Goal: Task Accomplishment & Management: Manage account settings

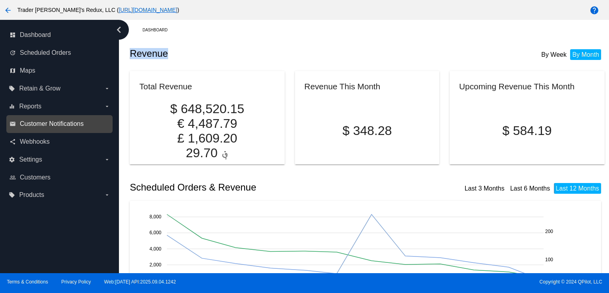
click at [77, 123] on span "Customer Notifications" at bounding box center [52, 123] width 64 height 7
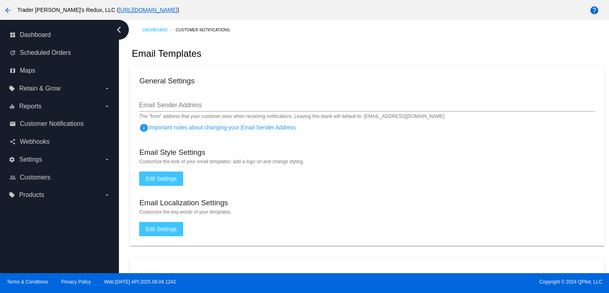
checkbox input "true"
type input "1"
checkbox input "true"
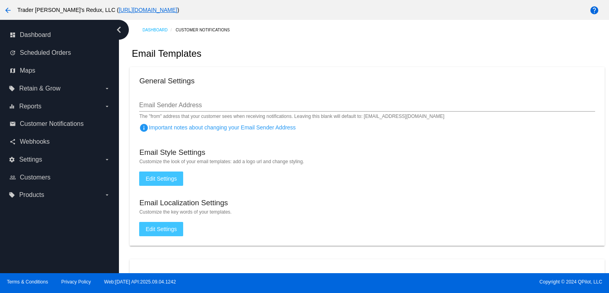
checkbox input "true"
type input "[EMAIL_ADDRESS][DOMAIN_NAME]"
click at [382, 87] on mat-card "General Settings Email Sender Address The "from" address that your customer see…" at bounding box center [367, 156] width 475 height 178
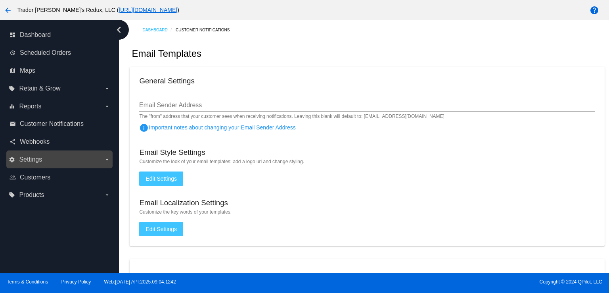
click at [27, 161] on span "Settings" at bounding box center [30, 159] width 23 height 7
click at [0, 0] on input "settings Settings arrow_drop_down" at bounding box center [0, 0] width 0 height 0
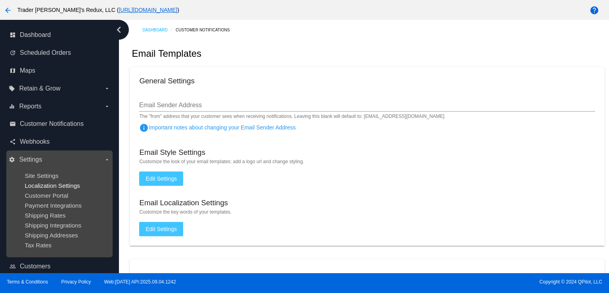
click at [41, 186] on span "Localization Settings" at bounding box center [52, 185] width 55 height 7
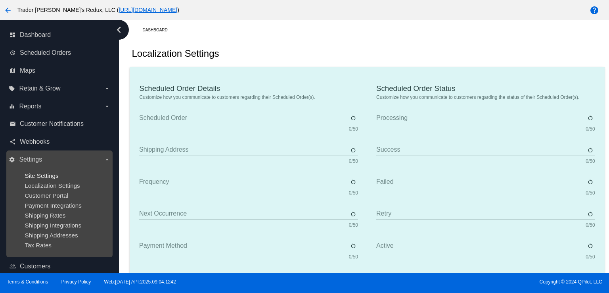
click at [41, 177] on span "Site Settings" at bounding box center [42, 175] width 34 height 7
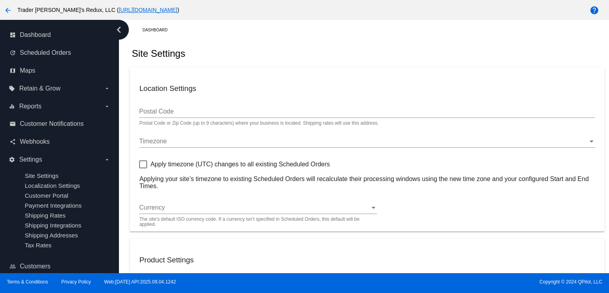
type input "80034"
checkbox input "true"
type input "09:00"
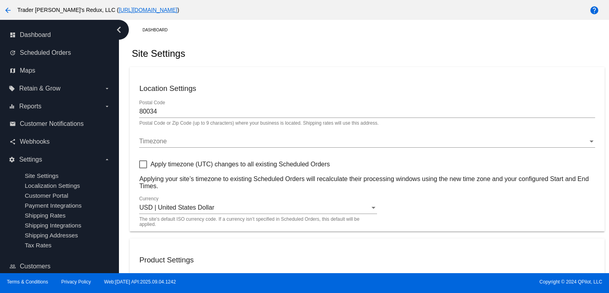
checkbox input "true"
click at [57, 141] on link "share Webhooks" at bounding box center [60, 141] width 101 height 13
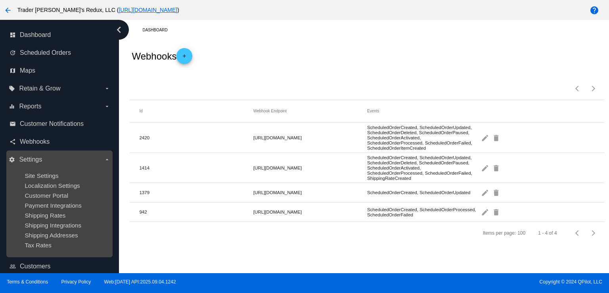
click at [41, 180] on ul "Site Settings Localization Settings Customer Portal Payment Integrations Shippi…" at bounding box center [59, 210] width 101 height 89
click at [41, 178] on span "Site Settings" at bounding box center [42, 175] width 34 height 7
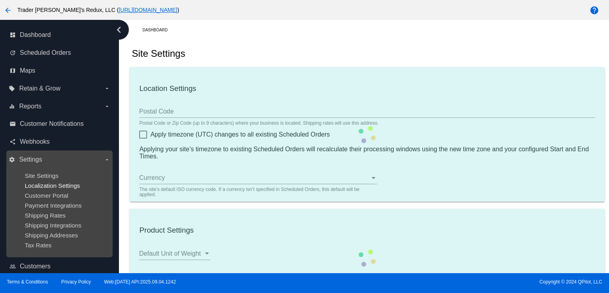
click at [53, 188] on span "Localization Settings" at bounding box center [52, 185] width 55 height 7
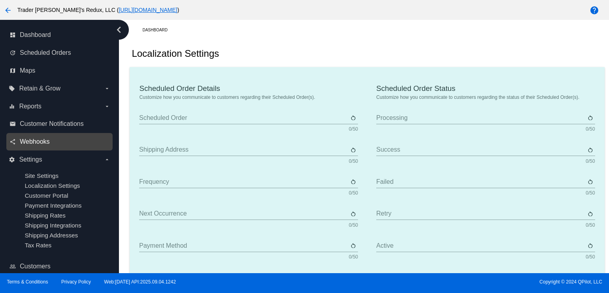
click at [44, 140] on span "Webhooks" at bounding box center [35, 141] width 30 height 7
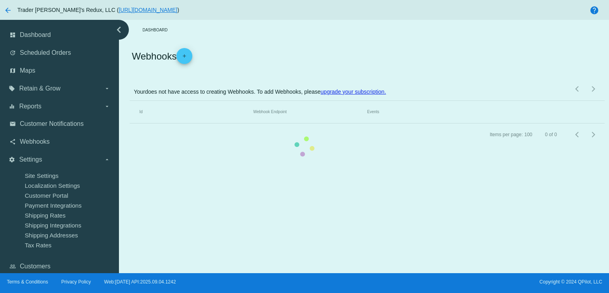
click at [44, 116] on div "email Customer Notifications" at bounding box center [59, 124] width 106 height 18
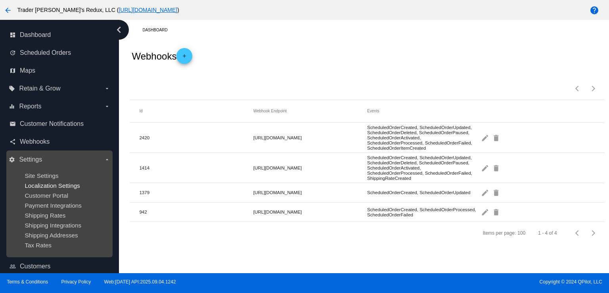
drag, startPoint x: 608, startPoint y: 0, endPoint x: 56, endPoint y: 186, distance: 582.8
click at [59, 195] on span "Customer Portal" at bounding box center [47, 195] width 44 height 7
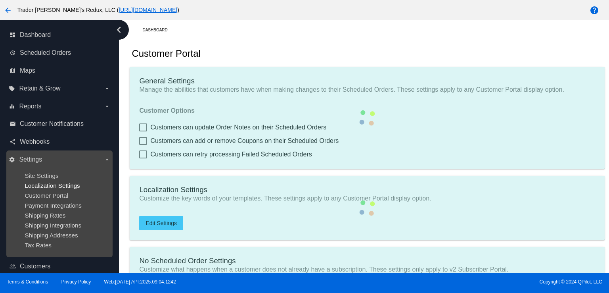
click at [56, 185] on span "Localization Settings" at bounding box center [52, 185] width 55 height 7
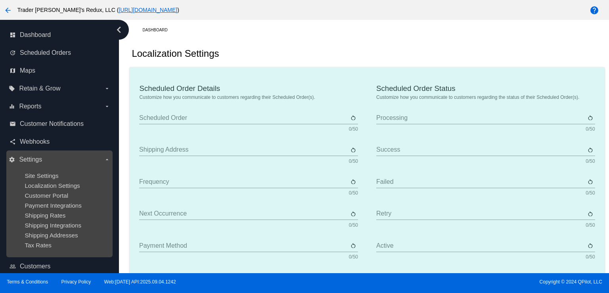
click at [52, 179] on ul "Site Settings Localization Settings Customer Portal Payment Integrations Shippi…" at bounding box center [59, 210] width 101 height 89
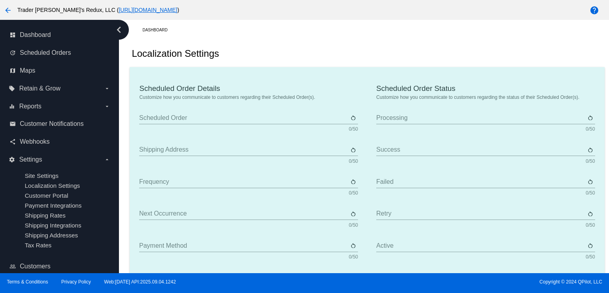
type input "Scheduled Order"
type input "Shipping address"
type input "Frequency"
type input "Next occurrence"
type input "Payment method"
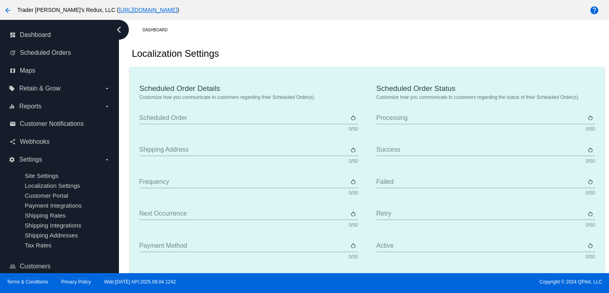
type input "Product"
type input "Quantity"
type input "Price"
type input "Out of stock"
type input "Subtotal"
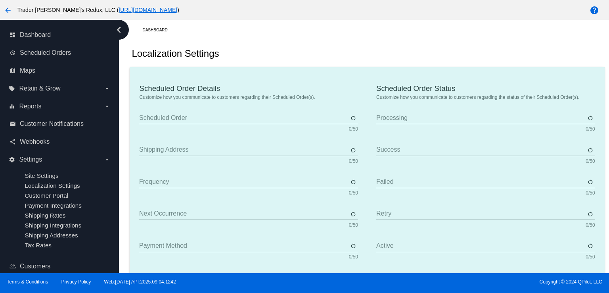
type input "Shipping"
type input "Tax"
type input "TBD"
type input "Total"
type input "No payment method"
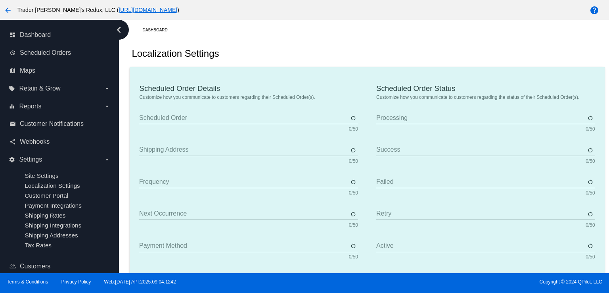
type input "Subscribe"
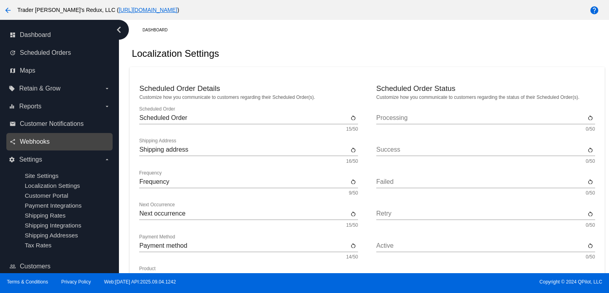
click at [33, 138] on span "Webhooks" at bounding box center [35, 141] width 30 height 7
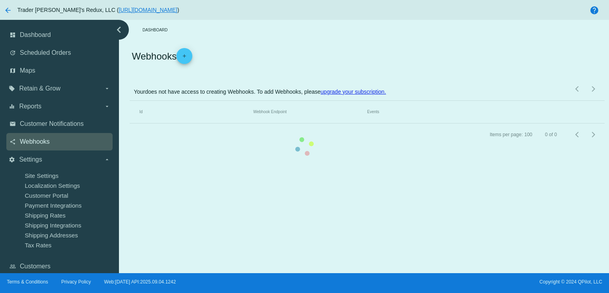
click at [130, 104] on mat-table "Id Webhook Endpoint Events" at bounding box center [367, 112] width 475 height 23
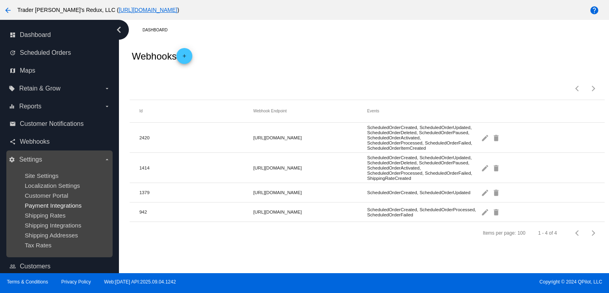
click at [40, 203] on span "Payment Integrations" at bounding box center [53, 205] width 57 height 7
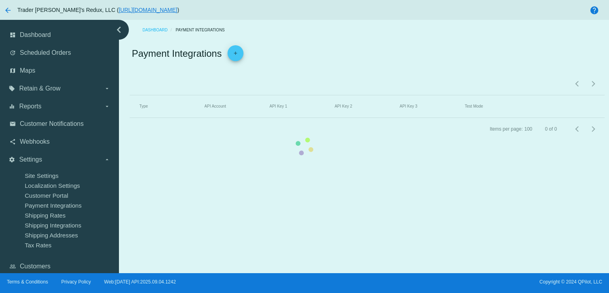
click at [130, 118] on mat-table "Type API Account API Key 1 API Key 2 API Key 3 Test Mode" at bounding box center [367, 106] width 475 height 23
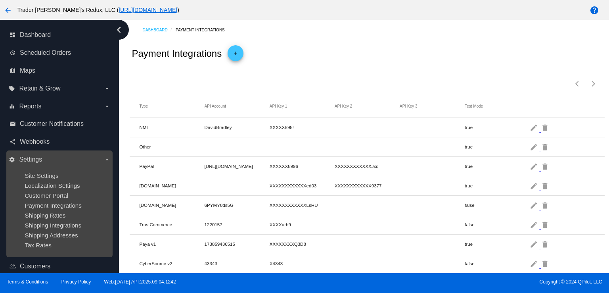
drag, startPoint x: 43, startPoint y: 186, endPoint x: 48, endPoint y: 191, distance: 7.3
click at [43, 186] on span "Localization Settings" at bounding box center [52, 185] width 55 height 7
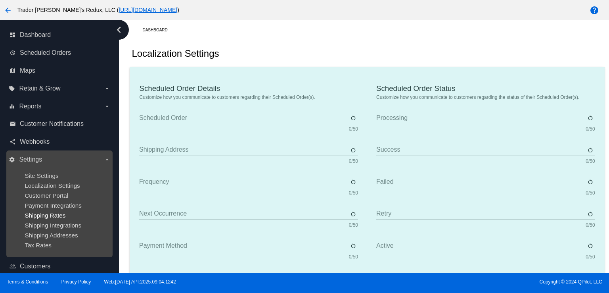
click at [63, 218] on span "Shipping Rates" at bounding box center [45, 215] width 41 height 7
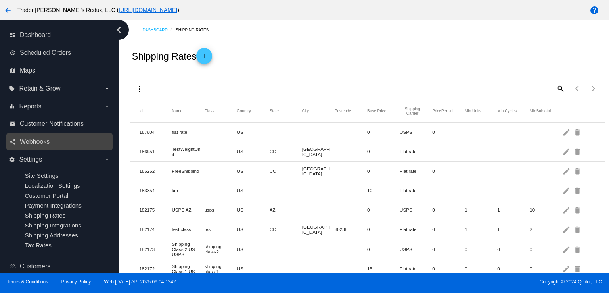
click at [68, 137] on link "share Webhooks" at bounding box center [60, 141] width 101 height 13
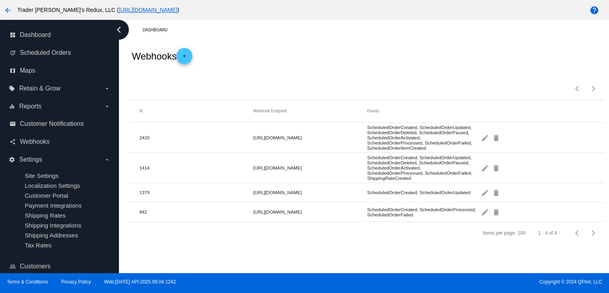
click at [62, 123] on span "Customer Notifications" at bounding box center [52, 123] width 64 height 7
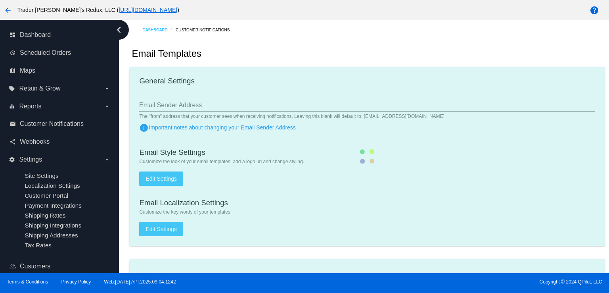
checkbox input "true"
type input "1"
checkbox input "true"
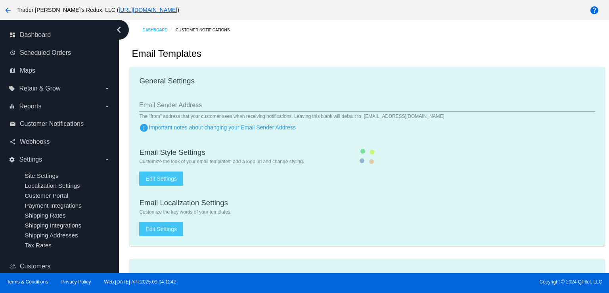
checkbox input "true"
type input "[EMAIL_ADDRESS][DOMAIN_NAME]"
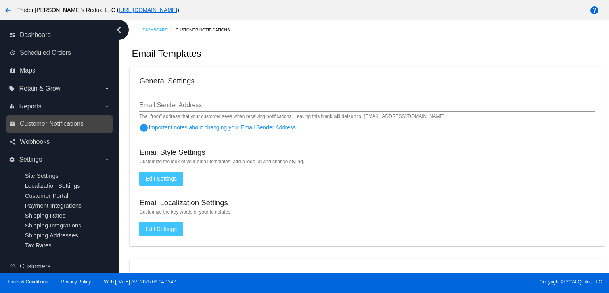
click at [62, 116] on div "email Customer Notifications" at bounding box center [59, 124] width 106 height 18
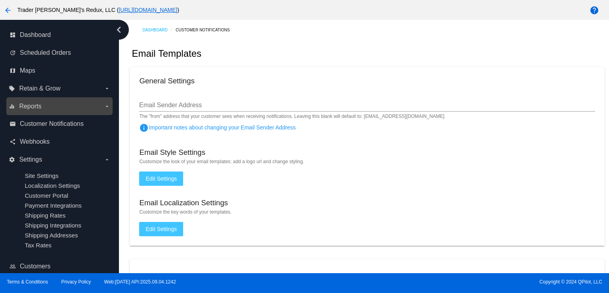
click at [41, 105] on span "Reports" at bounding box center [30, 106] width 22 height 7
click at [0, 0] on input "equalizer Reports arrow_drop_down" at bounding box center [0, 0] width 0 height 0
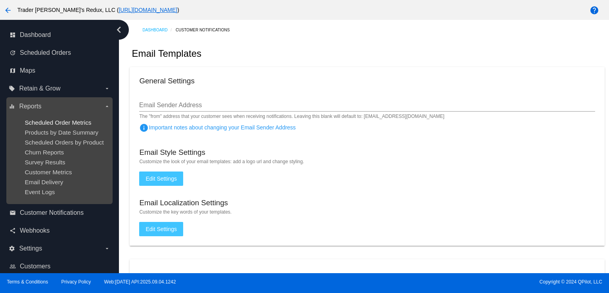
click at [48, 123] on span "Scheduled Order Metrics" at bounding box center [58, 122] width 67 height 7
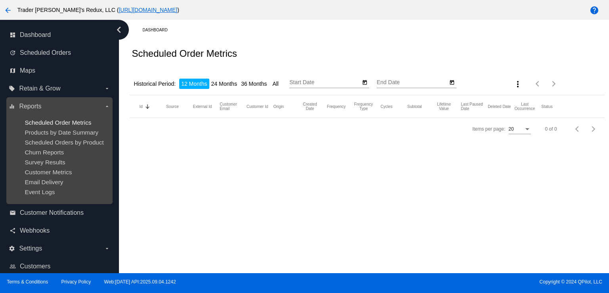
type input "[DATE]"
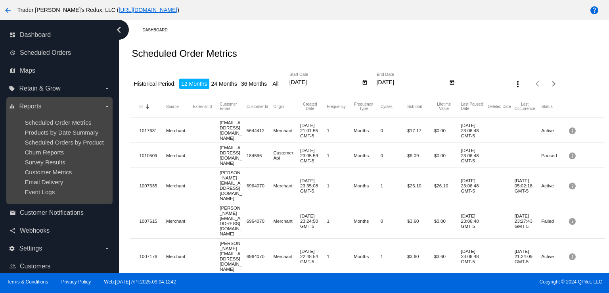
click at [51, 155] on div "Churn Reports" at bounding box center [66, 152] width 82 height 7
click at [48, 142] on span "Scheduled Orders by Product" at bounding box center [64, 142] width 79 height 7
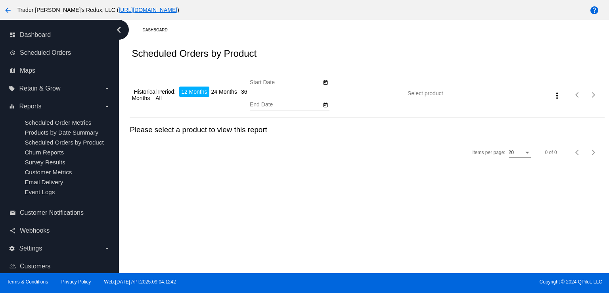
type input "[DATE]"
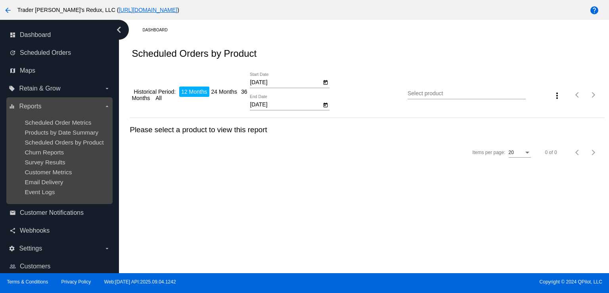
click at [44, 169] on ul "Scheduled Order Metrics Products by Date Summary Scheduled Orders by Product Ch…" at bounding box center [59, 157] width 101 height 89
click at [40, 155] on span "Churn Reports" at bounding box center [44, 152] width 39 height 7
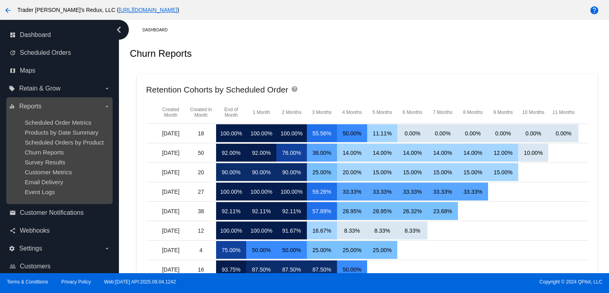
click at [31, 167] on ul "Scheduled Order Metrics Products by Date Summary Scheduled Orders by Product Ch…" at bounding box center [59, 157] width 101 height 89
click at [38, 157] on ul "Scheduled Order Metrics Products by Date Summary Scheduled Orders by Product Ch…" at bounding box center [59, 157] width 101 height 89
click at [66, 179] on ul "Scheduled Order Metrics Products by Date Summary Scheduled Orders by Product Ch…" at bounding box center [59, 157] width 101 height 89
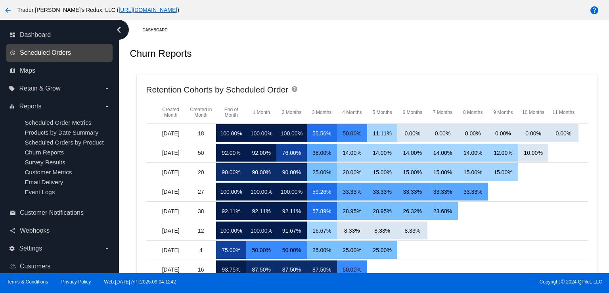
click at [33, 53] on span "Scheduled Orders" at bounding box center [45, 52] width 51 height 7
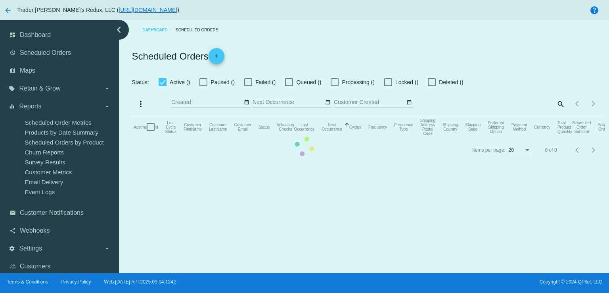
checkbox input "false"
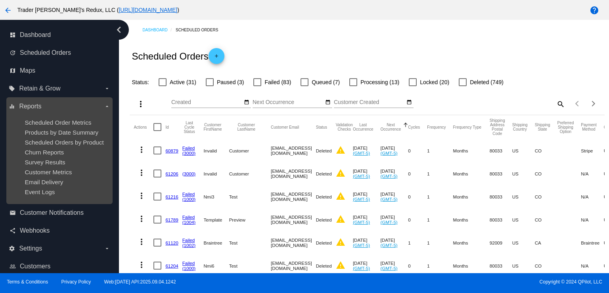
click at [70, 137] on ul "Scheduled Order Metrics Products by Date Summary Scheduled Orders by Product Ch…" at bounding box center [59, 157] width 101 height 89
click at [73, 149] on ul "Scheduled Order Metrics Products by Date Summary Scheduled Orders by Product Ch…" at bounding box center [59, 157] width 101 height 89
click at [67, 130] on span "Products by Date Summary" at bounding box center [62, 132] width 74 height 7
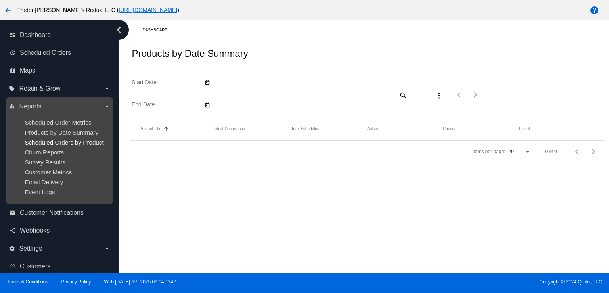
click at [72, 144] on span "Scheduled Orders by Product" at bounding box center [64, 142] width 79 height 7
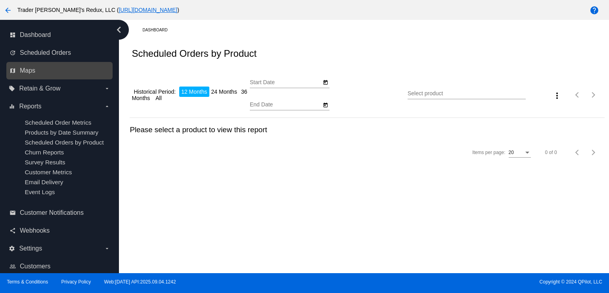
type input "[DATE]"
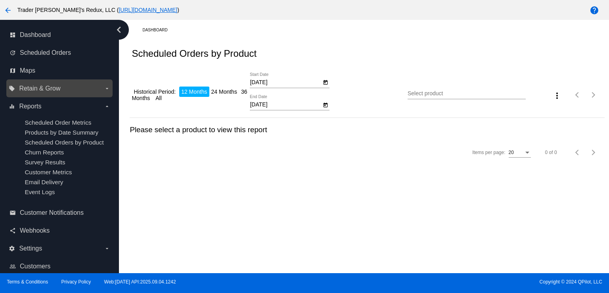
click at [56, 87] on span "Retain & Grow" at bounding box center [39, 88] width 41 height 7
click at [0, 0] on input "local_offer Retain & Grow arrow_drop_down" at bounding box center [0, 0] width 0 height 0
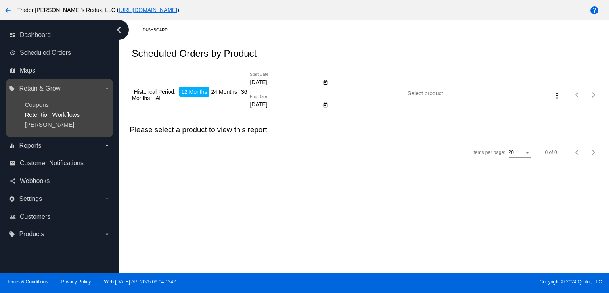
click at [56, 118] on span "Retention Workflows" at bounding box center [52, 114] width 55 height 7
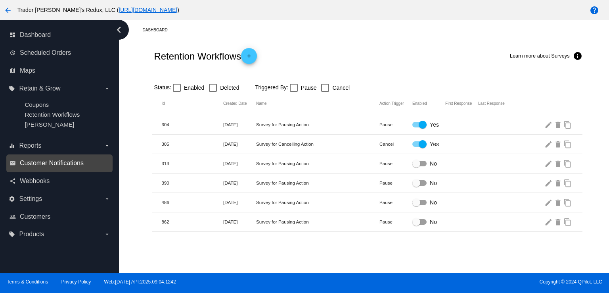
click at [46, 162] on span "Customer Notifications" at bounding box center [52, 162] width 64 height 7
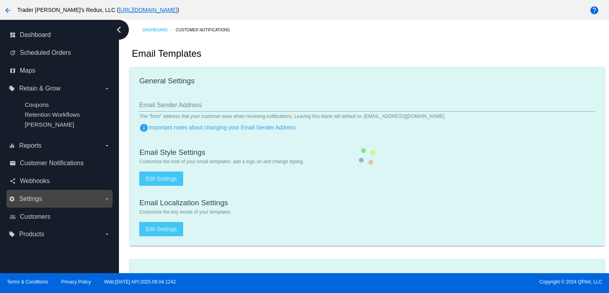
checkbox input "true"
type input "1"
checkbox input "true"
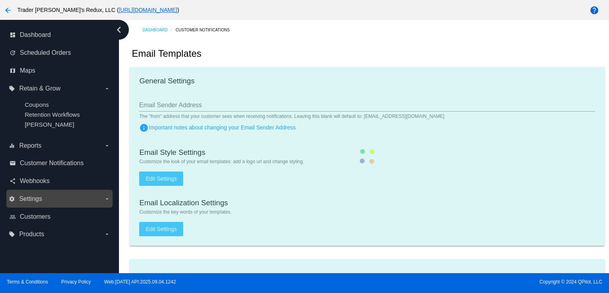
checkbox input "true"
type input "[EMAIL_ADDRESS][DOMAIN_NAME]"
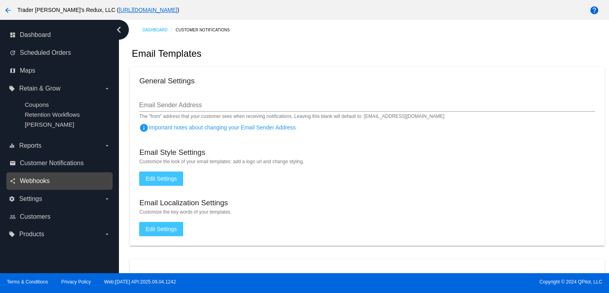
click at [40, 180] on span "Webhooks" at bounding box center [35, 180] width 30 height 7
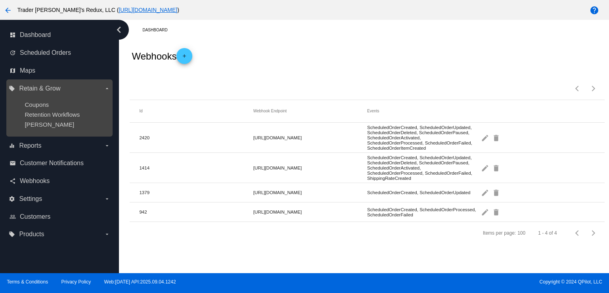
click at [52, 79] on div "local_offer Retain & Grow arrow_drop_down Coupons Retention Workflows [PERSON_N…" at bounding box center [59, 107] width 106 height 57
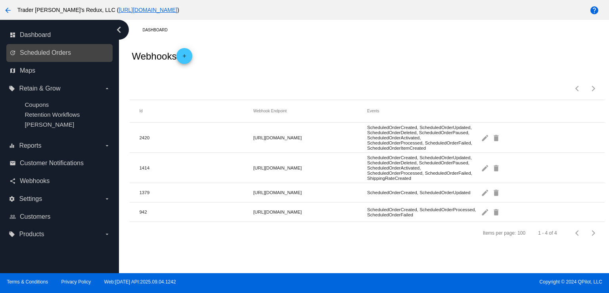
click at [39, 61] on div "update Scheduled Orders" at bounding box center [59, 53] width 106 height 18
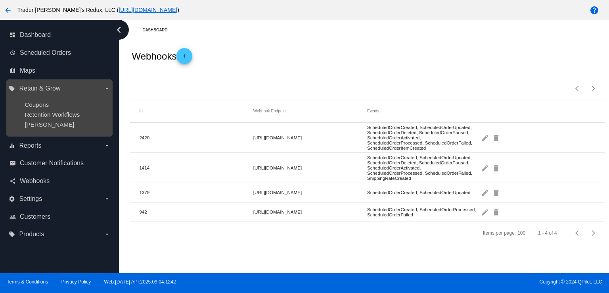
click at [32, 78] on div "map Maps" at bounding box center [59, 71] width 106 height 18
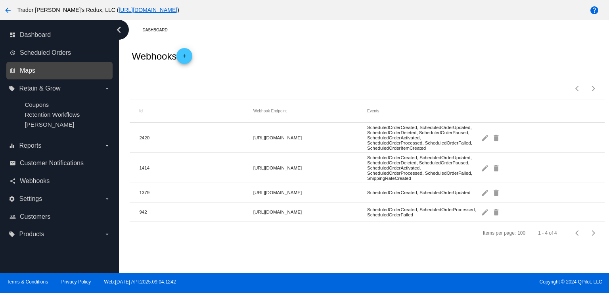
click at [25, 69] on span "Maps" at bounding box center [27, 70] width 15 height 7
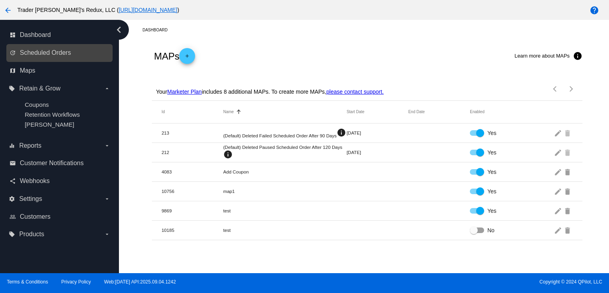
click at [11, 51] on icon "update" at bounding box center [13, 53] width 6 height 6
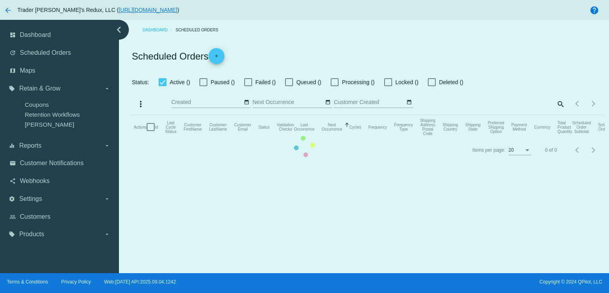
checkbox input "false"
drag, startPoint x: 36, startPoint y: 31, endPoint x: 40, endPoint y: 38, distance: 7.8
click at [130, 115] on mat-table "Actions Id Last Cycle Status Customer FirstName Customer LastName Customer Emai…" at bounding box center [367, 127] width 475 height 24
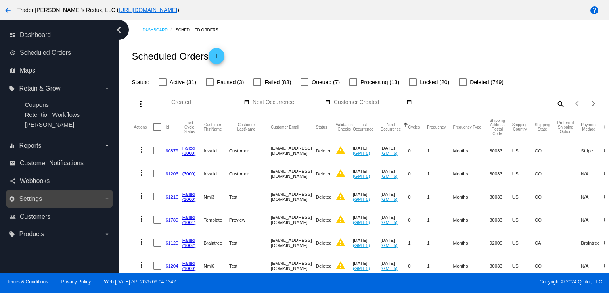
click at [33, 191] on div "settings Settings arrow_drop_down" at bounding box center [59, 199] width 106 height 18
click at [36, 199] on span "Settings" at bounding box center [30, 198] width 23 height 7
click at [0, 0] on input "settings Settings arrow_drop_down" at bounding box center [0, 0] width 0 height 0
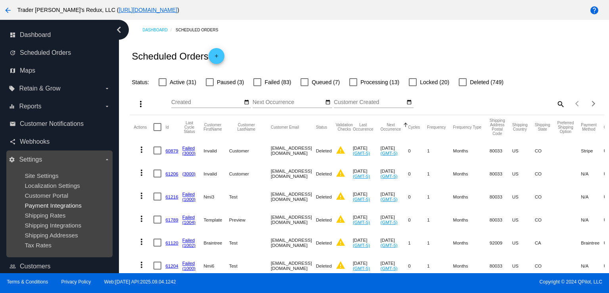
click at [38, 206] on span "Payment Integrations" at bounding box center [53, 205] width 57 height 7
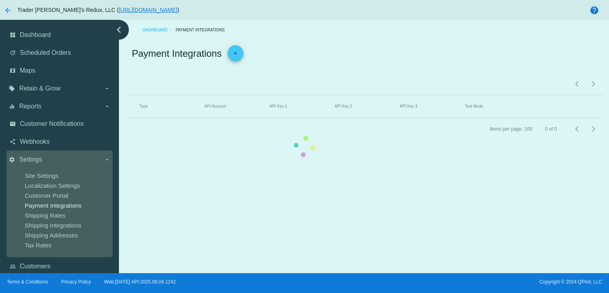
click at [130, 118] on mat-table "Type API Account API Key 1 API Key 2 API Key 3 Test Mode" at bounding box center [367, 106] width 475 height 23
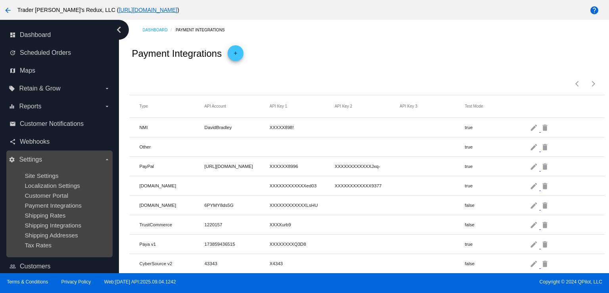
click at [54, 189] on ul "Site Settings Localization Settings Customer Portal Payment Integrations Shippi…" at bounding box center [59, 210] width 101 height 89
click at [40, 173] on span "Site Settings" at bounding box center [42, 175] width 34 height 7
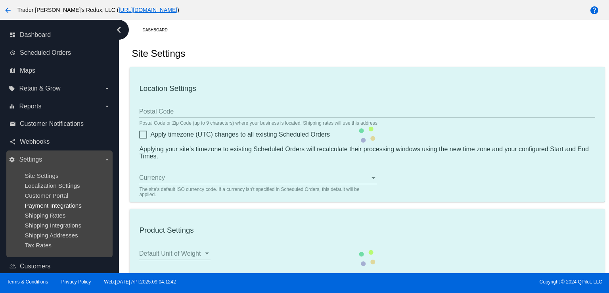
type input "80034"
checkbox input "true"
type input "09:00"
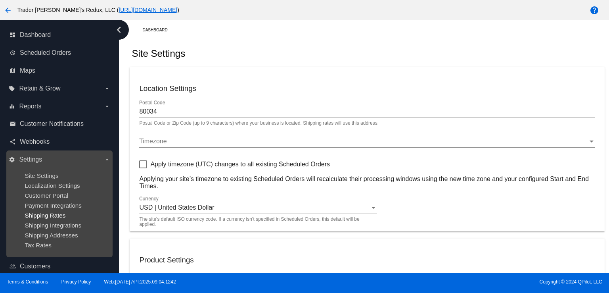
click at [53, 219] on span "Shipping Rates" at bounding box center [45, 215] width 41 height 7
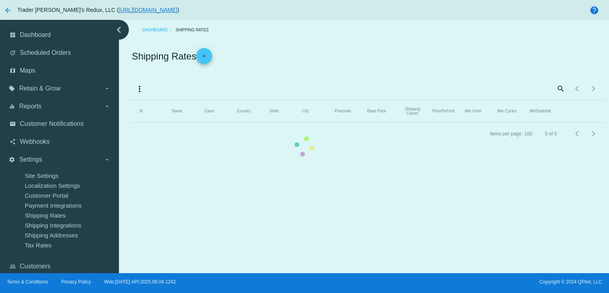
drag, startPoint x: 57, startPoint y: 225, endPoint x: 63, endPoint y: 242, distance: 17.3
click at [130, 123] on mat-table "Id Name Class Country State City Postcode Base Price Shipping Carrier PricePerU…" at bounding box center [367, 111] width 475 height 23
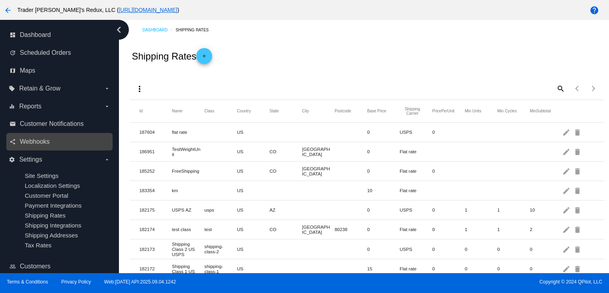
click at [23, 146] on link "share Webhooks" at bounding box center [60, 141] width 101 height 13
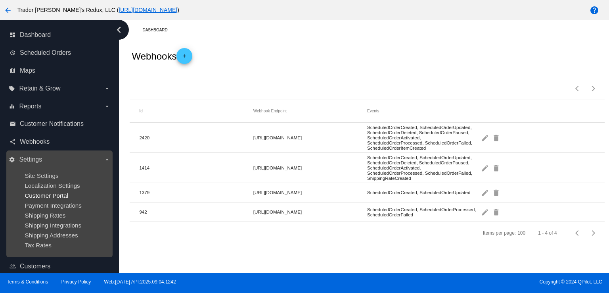
click at [37, 194] on span "Customer Portal" at bounding box center [47, 195] width 44 height 7
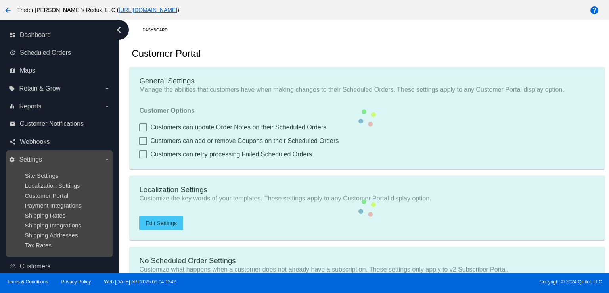
click at [54, 209] on div "Payment Integrations" at bounding box center [66, 205] width 82 height 7
click at [47, 175] on span "Site Settings" at bounding box center [42, 175] width 34 height 7
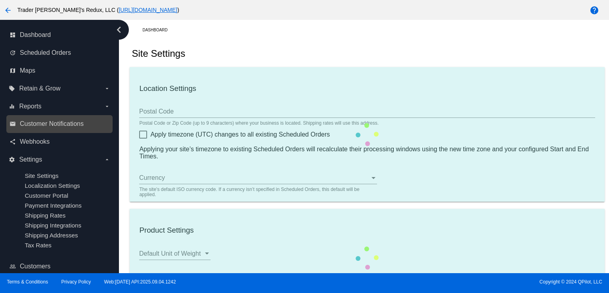
click at [38, 118] on link "email Customer Notifications" at bounding box center [60, 123] width 101 height 13
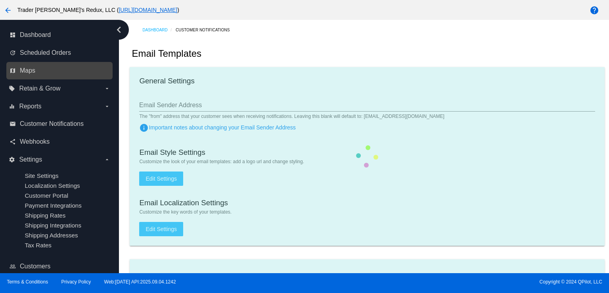
click at [41, 77] on div "map Maps" at bounding box center [59, 71] width 106 height 18
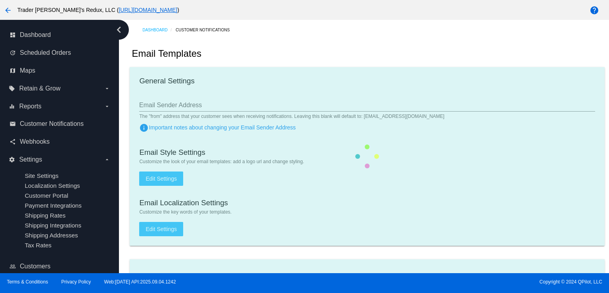
checkbox input "true"
type input "1"
checkbox input "true"
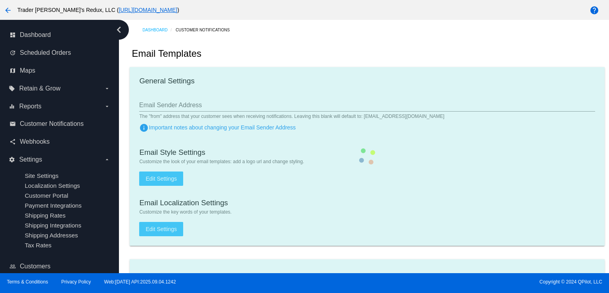
checkbox input "true"
type input "[EMAIL_ADDRESS][DOMAIN_NAME]"
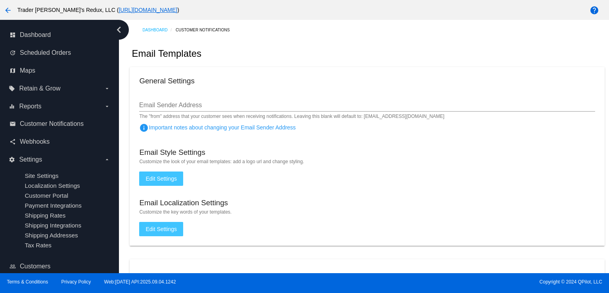
click at [42, 10] on span "Trader [PERSON_NAME]'s Redux, LLC ( [URL][DOMAIN_NAME] )" at bounding box center [98, 10] width 162 height 6
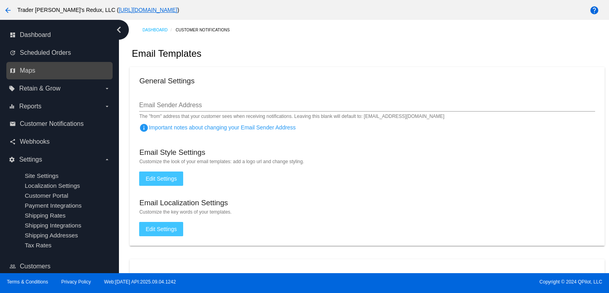
click at [46, 65] on link "map Maps" at bounding box center [60, 70] width 101 height 13
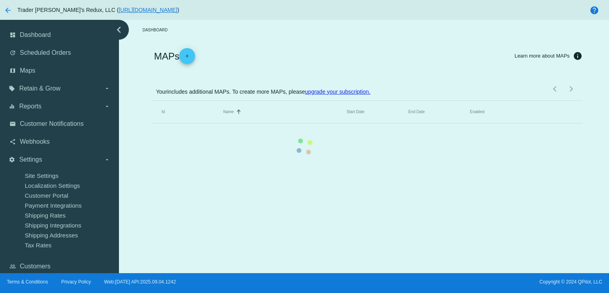
click at [152, 101] on mat-table "Id Name Sorted by Name ascending Start Date End Date Enabled" at bounding box center [367, 112] width 430 height 23
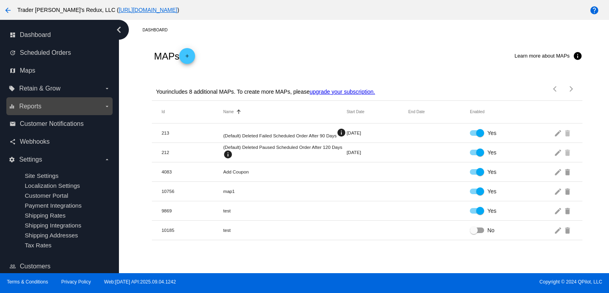
click at [56, 107] on label "equalizer Reports arrow_drop_down" at bounding box center [59, 106] width 101 height 13
click at [0, 0] on input "equalizer Reports arrow_drop_down" at bounding box center [0, 0] width 0 height 0
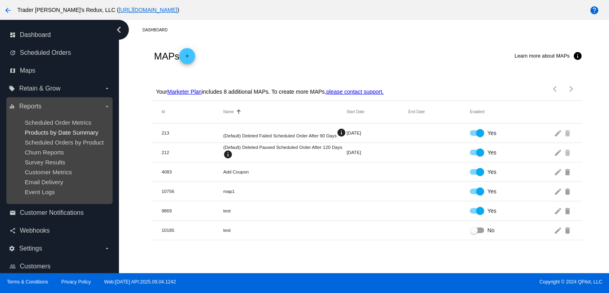
click at [43, 132] on span "Products by Date Summary" at bounding box center [62, 132] width 74 height 7
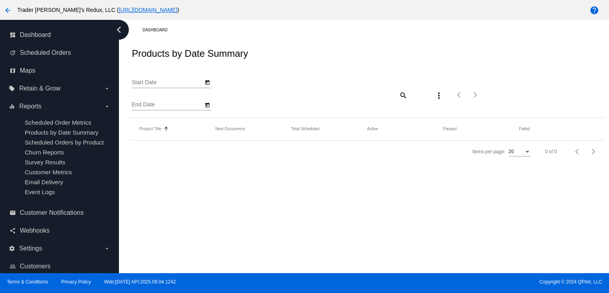
type input "[DATE]"
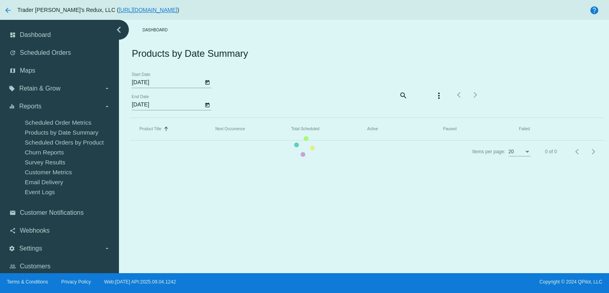
click at [130, 118] on mat-table "Product Title Sorted by Title ascending Next Occurrence Total Scheduled Active …" at bounding box center [367, 129] width 475 height 23
click at [130, 140] on mat-table "Product Title Sorted by Title ascending Next Occurrence Total Scheduled Active …" at bounding box center [367, 129] width 475 height 23
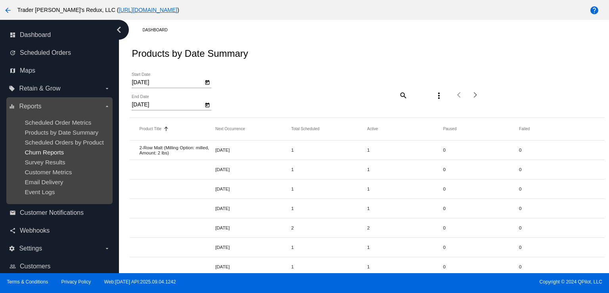
click at [38, 173] on span "Customer Metrics" at bounding box center [48, 172] width 47 height 7
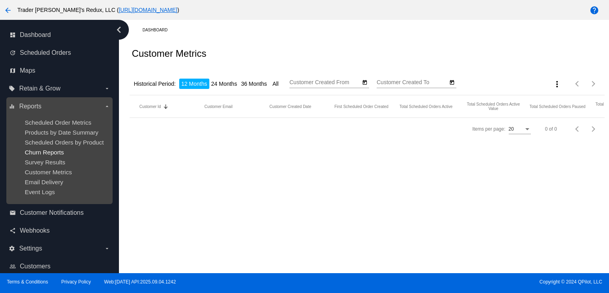
click at [44, 154] on span "Churn Reports" at bounding box center [44, 152] width 39 height 7
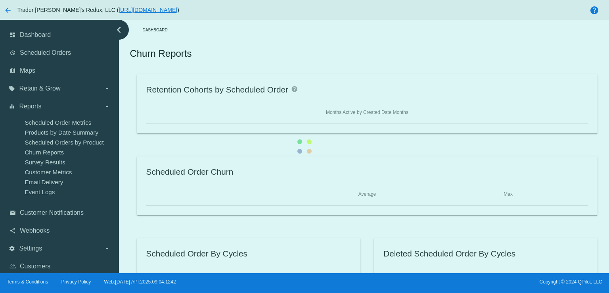
drag, startPoint x: 44, startPoint y: 154, endPoint x: 53, endPoint y: 171, distance: 19.0
click at [130, 171] on div "Retention Cohorts by Scheduled Order help Months Active by Created Date Months …" at bounding box center [367, 185] width 475 height 222
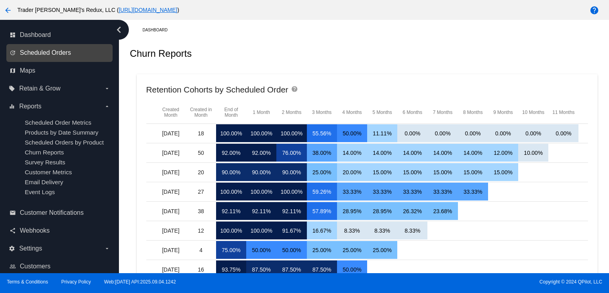
click at [38, 50] on span "Scheduled Orders" at bounding box center [45, 52] width 51 height 7
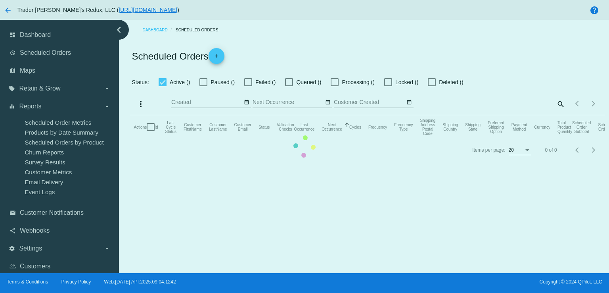
checkbox input "false"
